Goal: Communication & Community: Participate in discussion

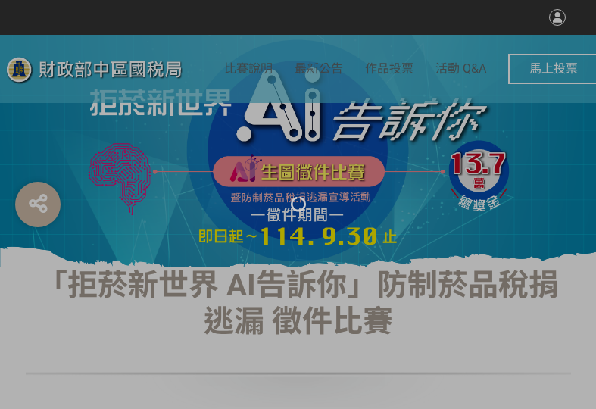
select select "vote"
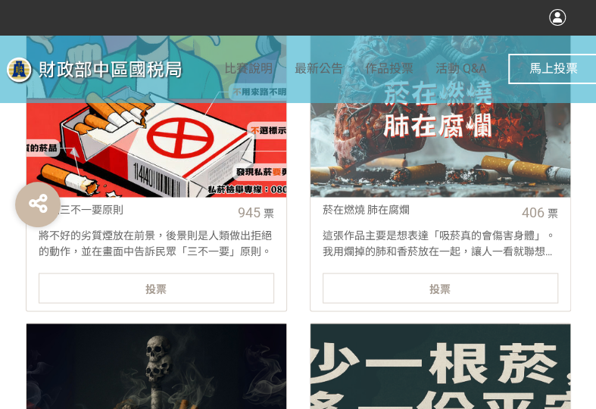
scroll to position [681, 0]
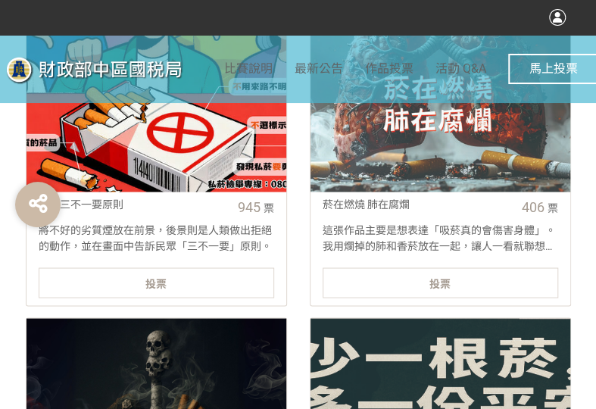
click at [170, 276] on div "投票" at bounding box center [156, 282] width 235 height 30
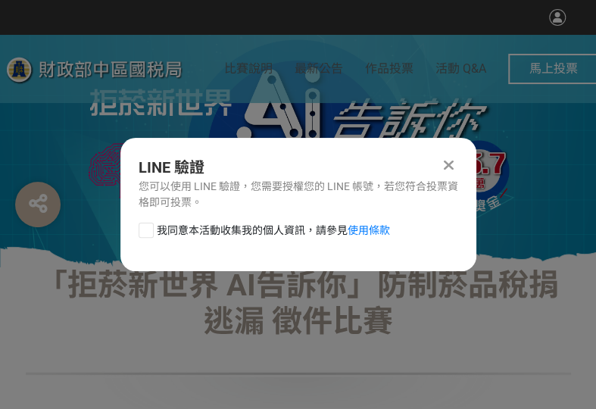
click at [148, 232] on div at bounding box center [146, 230] width 15 height 15
checkbox input "true"
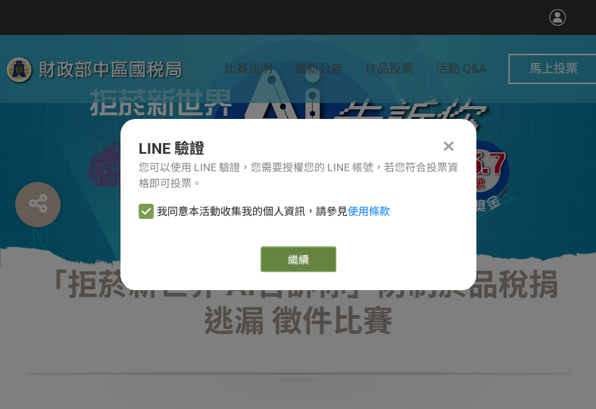
click at [291, 253] on button "繼續" at bounding box center [298, 259] width 76 height 26
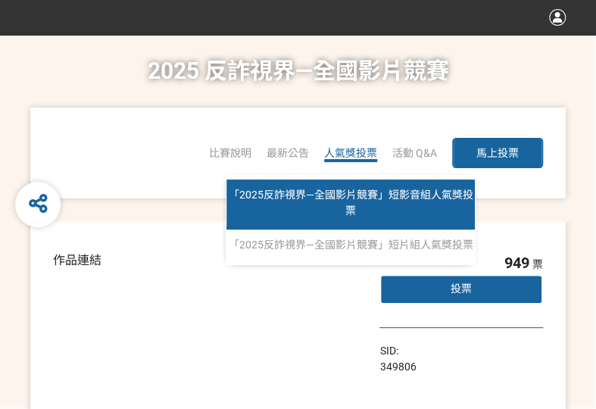
click at [342, 191] on span "「2025反詐視界—全國影片競賽」短影音組人氣獎投票" at bounding box center [351, 202] width 244 height 28
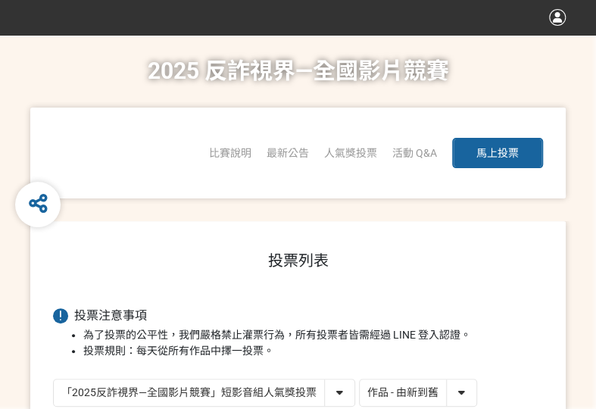
drag, startPoint x: 434, startPoint y: 395, endPoint x: 433, endPoint y: 405, distance: 9.9
click at [434, 395] on select "作品 - 由新到舊 作品 - 由舊到新 票數 - 由多到少 票數 - 由少到多" at bounding box center [418, 392] width 117 height 26
select select "vote"
click at [360, 379] on select "作品 - 由新到舊 作品 - 由舊到新 票數 - 由多到少 票數 - 由少到多" at bounding box center [418, 392] width 117 height 26
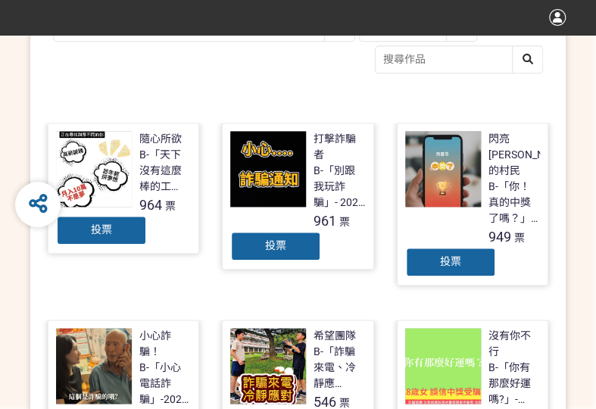
scroll to position [378, 0]
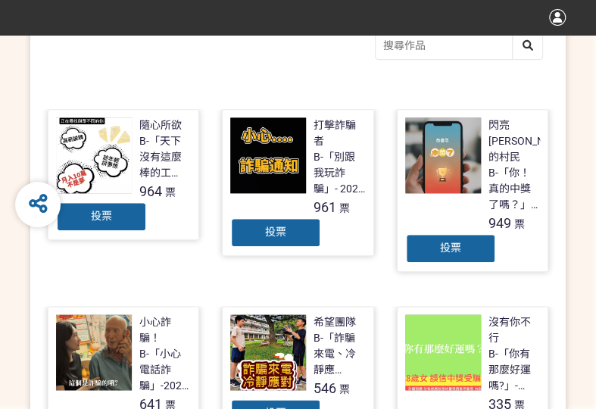
click at [100, 219] on span "投票" at bounding box center [101, 216] width 21 height 12
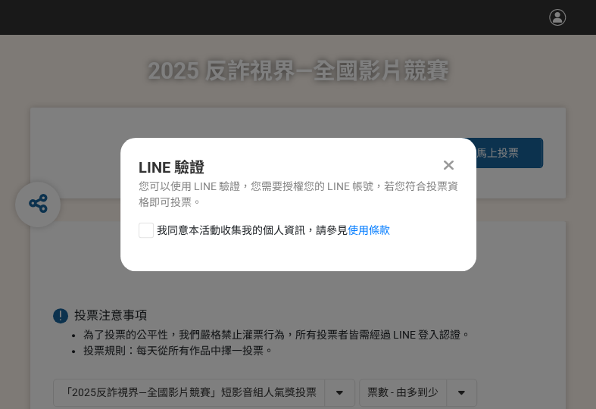
scroll to position [0, 0]
click at [148, 234] on div at bounding box center [146, 230] width 15 height 15
checkbox input "true"
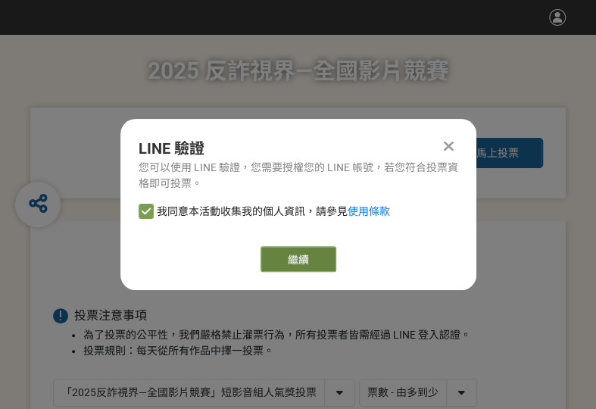
click at [310, 263] on button "繼續" at bounding box center [298, 259] width 76 height 26
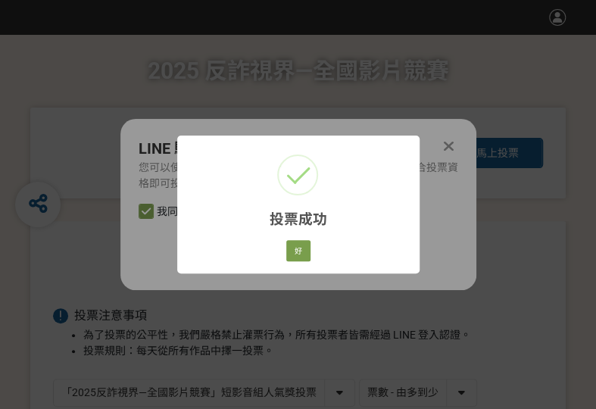
click at [285, 254] on div "好 Cancel" at bounding box center [297, 251] width 29 height 26
click at [297, 246] on button "好" at bounding box center [298, 250] width 24 height 21
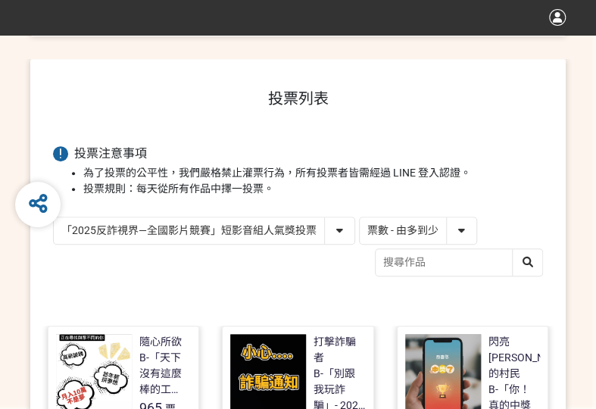
scroll to position [269, 0]
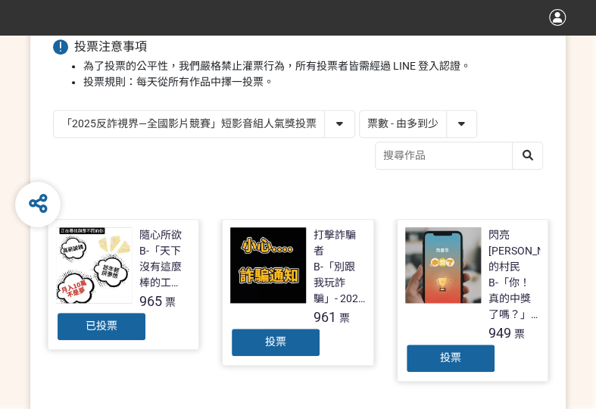
click at [270, 130] on select "「2025反詐視界—全國影片競賽」短影音組人氣獎投票 「2025反詐視界—全國影片競賽」短片組人氣獎投票" at bounding box center [204, 123] width 300 height 26
select select "13146"
click at [54, 110] on select "「2025反詐視界—全國影片競賽」短影音組人氣獎投票 「2025反詐視界—全國影片競賽」短片組人氣獎投票" at bounding box center [204, 123] width 300 height 26
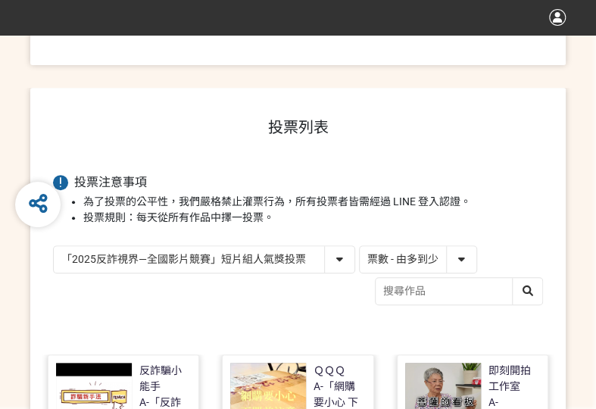
scroll to position [303, 0]
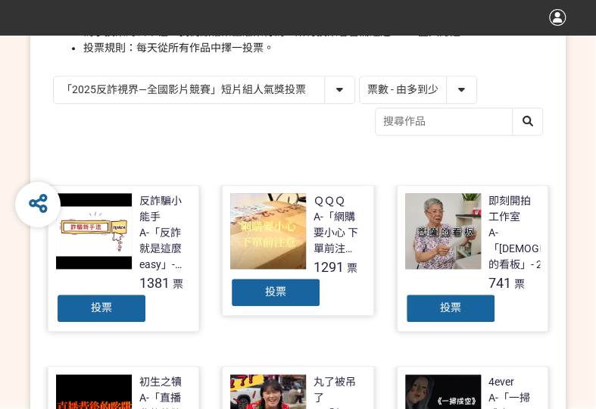
click at [96, 317] on div "投票" at bounding box center [101, 308] width 91 height 30
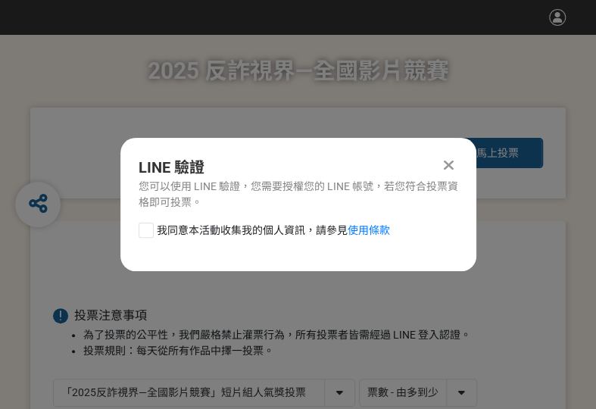
click at [144, 232] on div at bounding box center [146, 230] width 15 height 15
checkbox input "true"
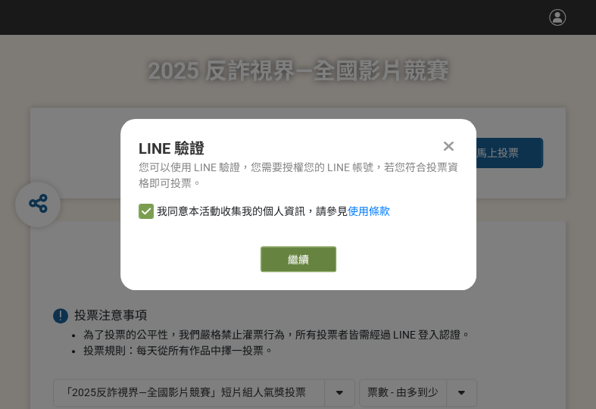
click at [263, 254] on button "繼續" at bounding box center [298, 259] width 76 height 26
